Goal: Task Accomplishment & Management: Manage account settings

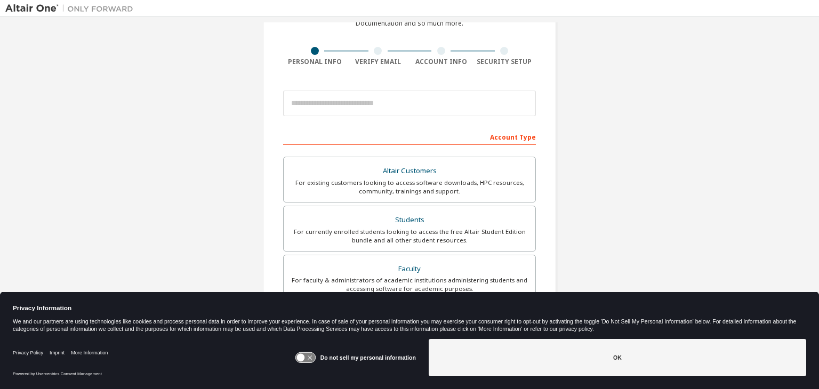
scroll to position [65, 0]
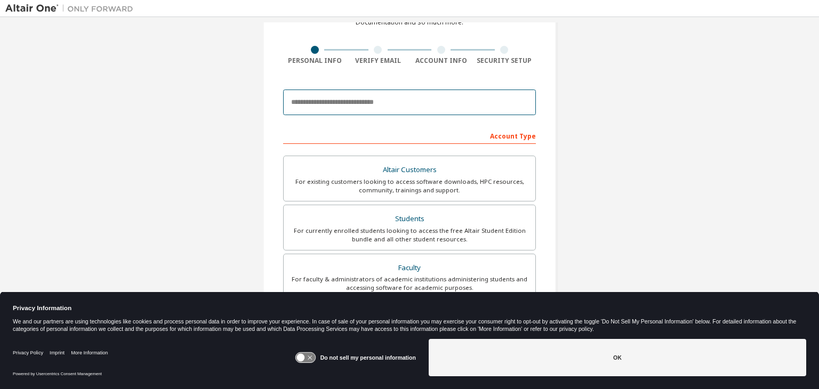
click at [363, 103] on input "email" at bounding box center [409, 103] width 253 height 26
type input "**********"
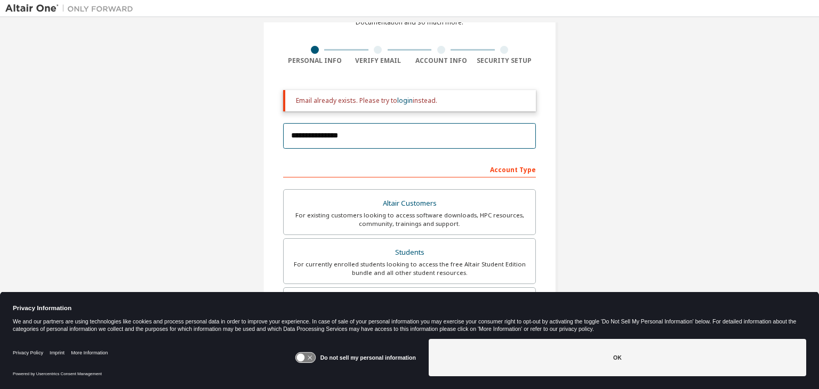
scroll to position [66, 0]
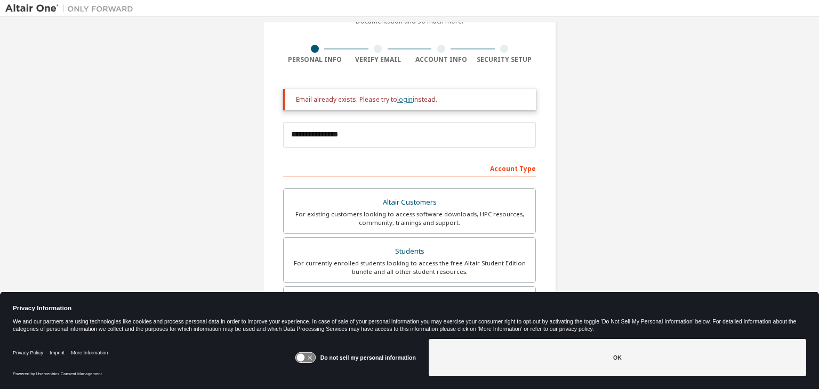
click at [401, 103] on link "login" at bounding box center [404, 99] width 15 height 9
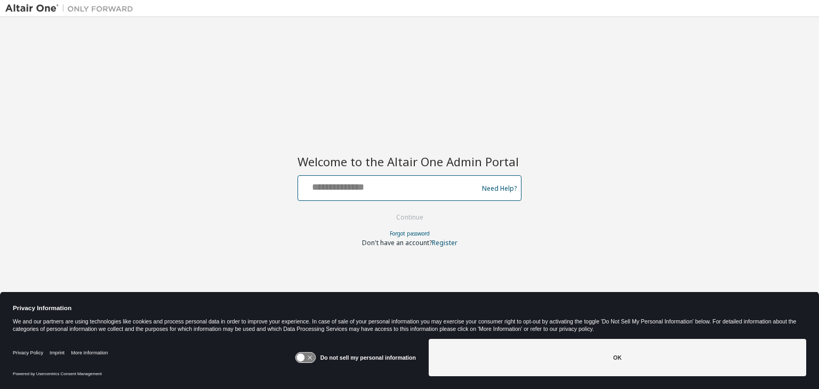
click at [370, 178] on input "text" at bounding box center [389, 185] width 174 height 15
type input "**********"
click at [402, 214] on button "Continue" at bounding box center [410, 218] width 50 height 16
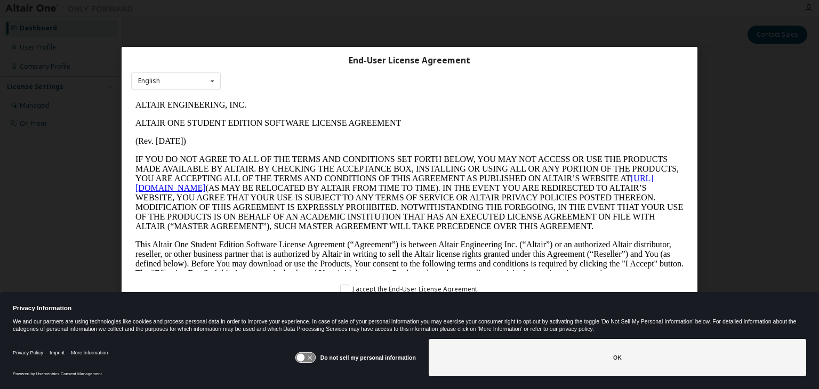
click at [315, 358] on icon at bounding box center [305, 358] width 20 height 10
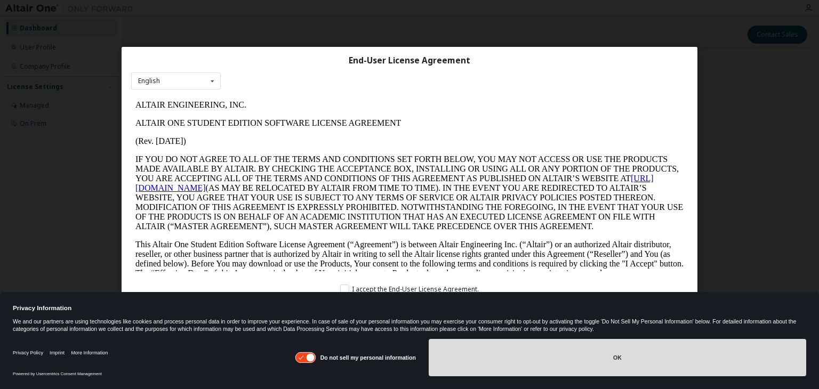
click at [520, 353] on button "OK" at bounding box center [618, 357] width 378 height 37
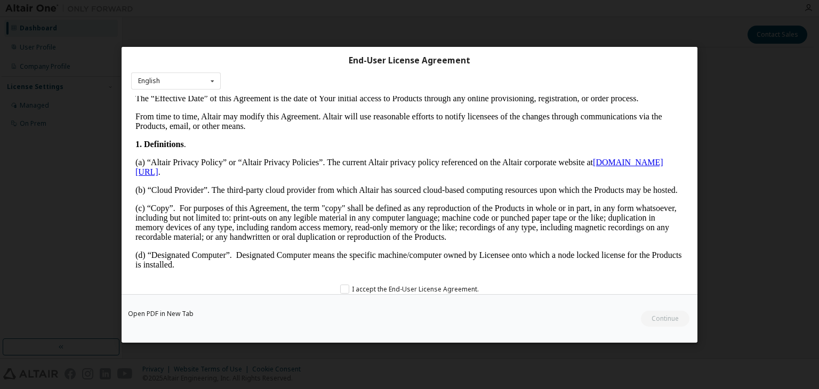
scroll to position [177, 0]
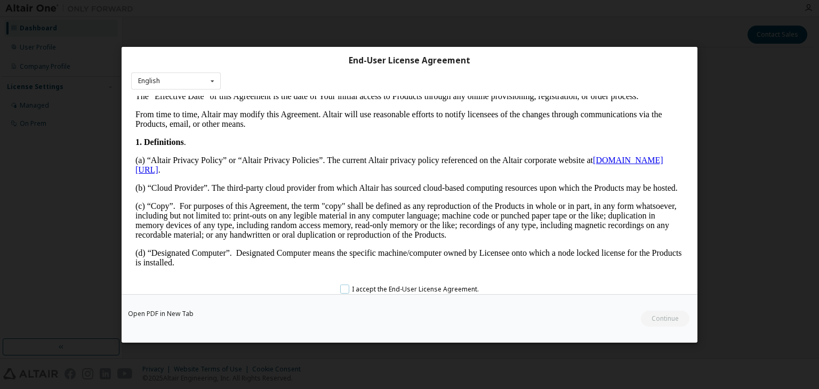
click at [344, 286] on label "I accept the End-User License Agreement." at bounding box center [409, 288] width 139 height 9
click at [674, 318] on button "Continue" at bounding box center [665, 319] width 50 height 16
